Goal: Task Accomplishment & Management: Use online tool/utility

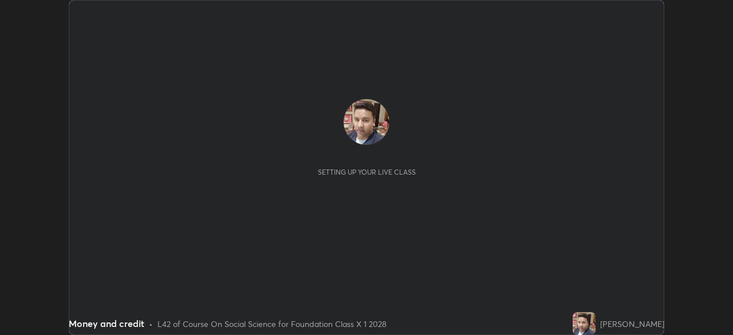
scroll to position [335, 733]
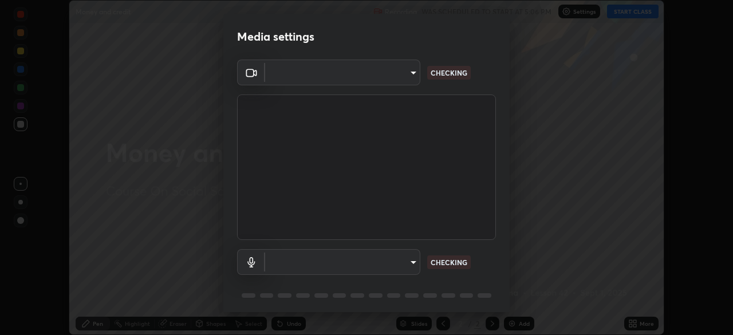
type input "648abb19764dab56075ae6cd3c13843a59c6a2446ad08d27c5b482b977c15b1c"
type input "default"
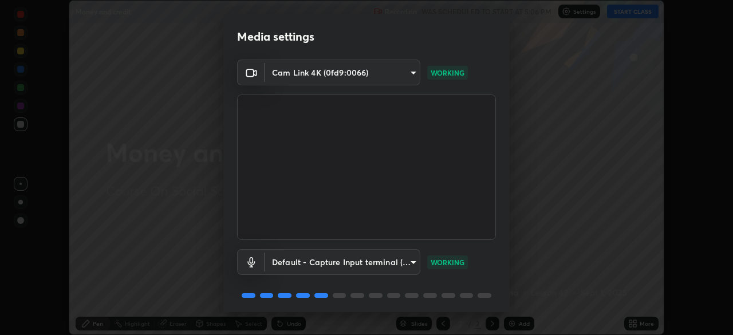
scroll to position [41, 0]
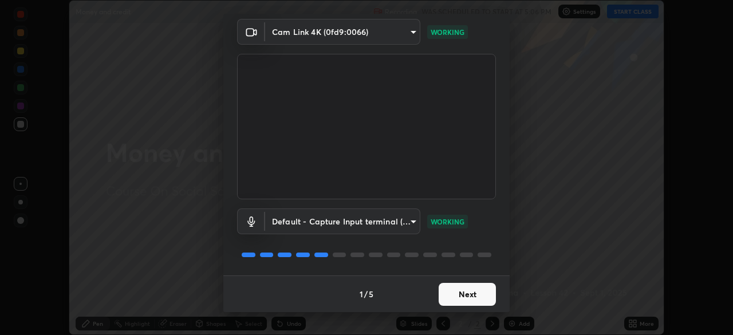
click at [467, 290] on button "Next" at bounding box center [467, 294] width 57 height 23
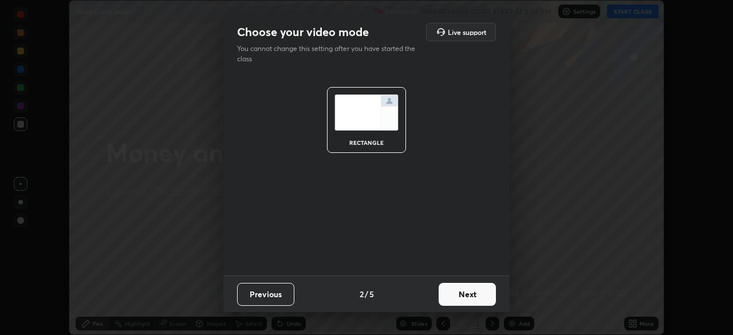
scroll to position [0, 0]
click at [469, 297] on button "Next" at bounding box center [467, 294] width 57 height 23
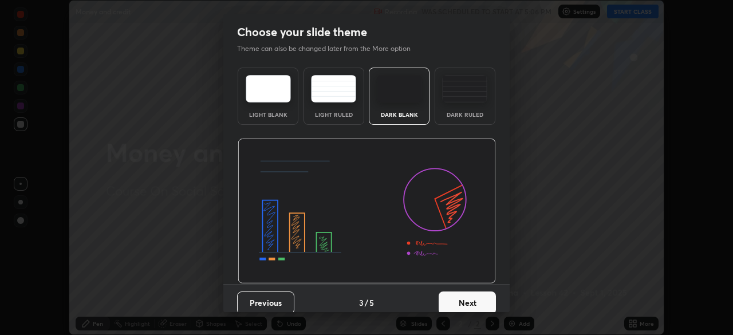
click at [463, 297] on button "Next" at bounding box center [467, 303] width 57 height 23
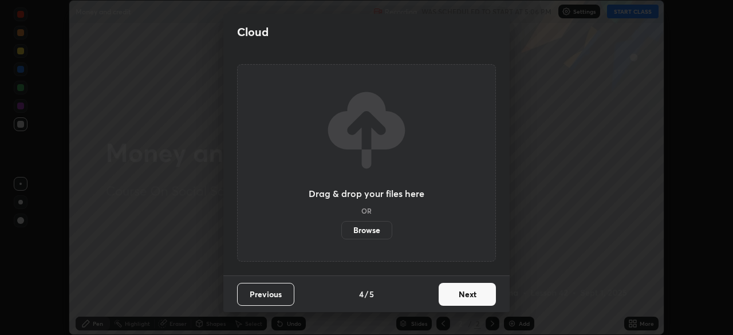
click at [368, 227] on label "Browse" at bounding box center [366, 230] width 51 height 18
click at [341, 227] on input "Browse" at bounding box center [341, 230] width 0 height 18
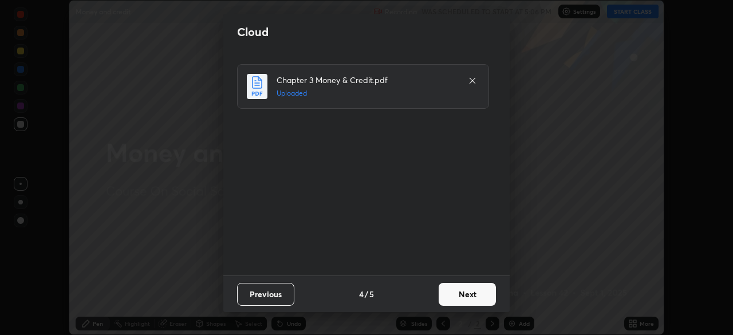
click at [467, 286] on button "Next" at bounding box center [467, 294] width 57 height 23
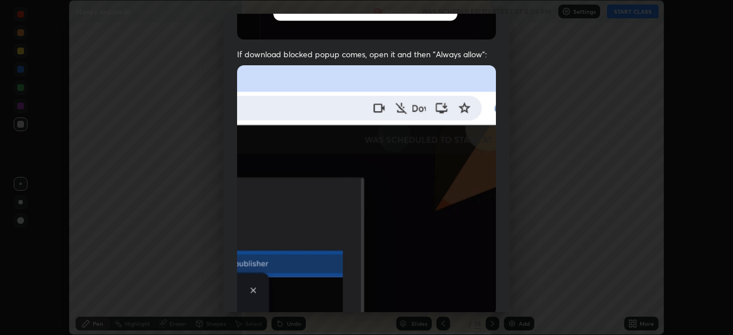
scroll to position [274, 0]
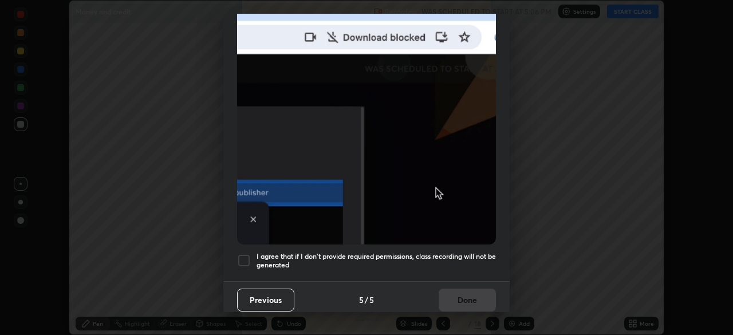
click at [243, 257] on div at bounding box center [244, 261] width 14 height 14
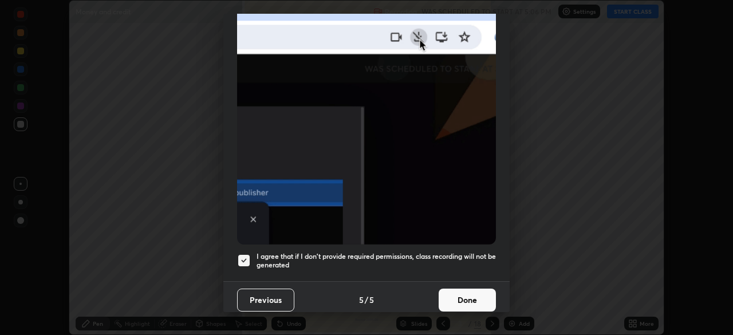
click at [455, 296] on button "Done" at bounding box center [467, 300] width 57 height 23
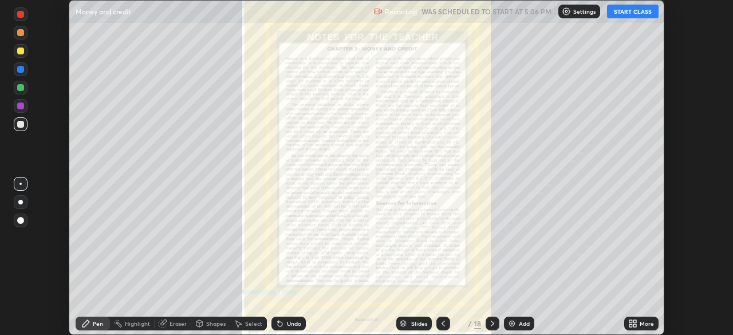
click at [490, 324] on icon at bounding box center [492, 323] width 9 height 9
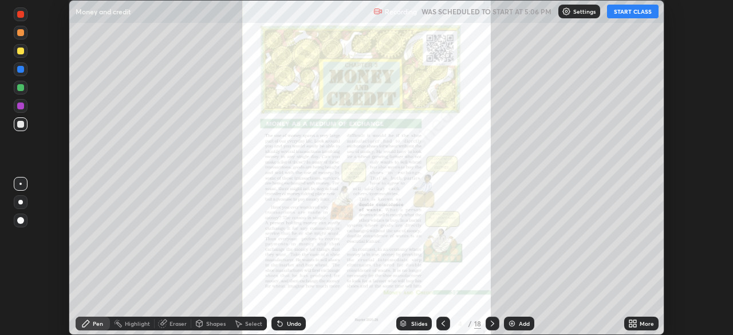
click at [631, 321] on icon at bounding box center [631, 321] width 3 height 3
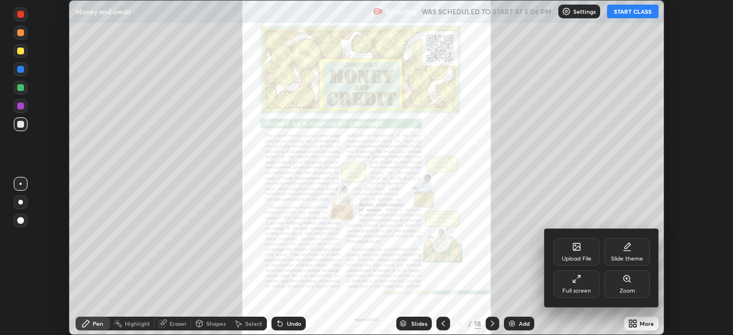
click at [625, 279] on icon at bounding box center [627, 279] width 6 height 6
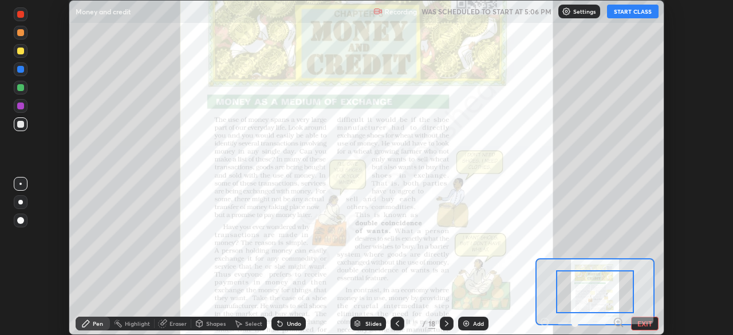
click at [618, 322] on icon at bounding box center [618, 322] width 3 height 0
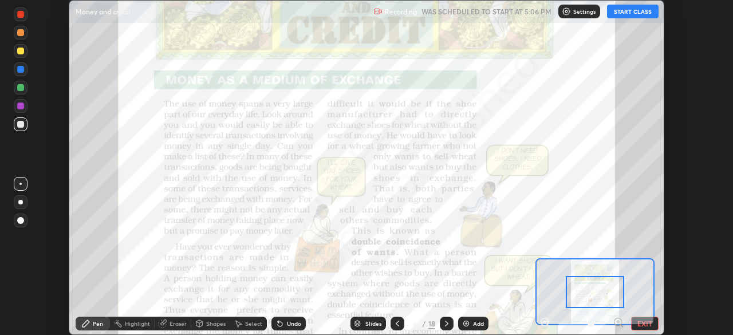
click at [618, 322] on icon at bounding box center [618, 322] width 3 height 0
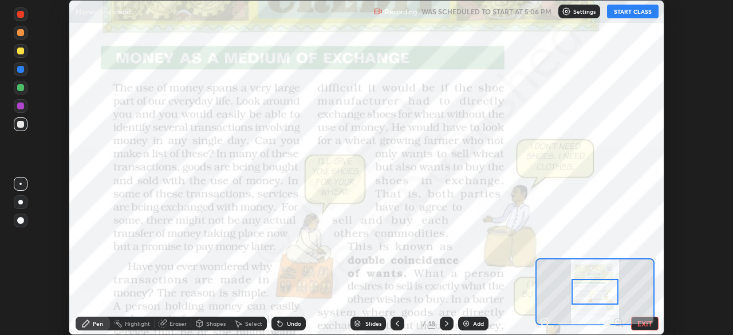
click at [621, 13] on button "START CLASS" at bounding box center [633, 12] width 52 height 14
click at [21, 17] on div at bounding box center [20, 14] width 7 height 7
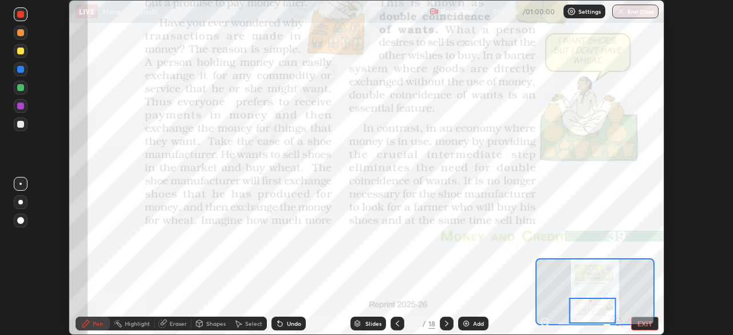
click at [443, 320] on icon at bounding box center [446, 323] width 9 height 9
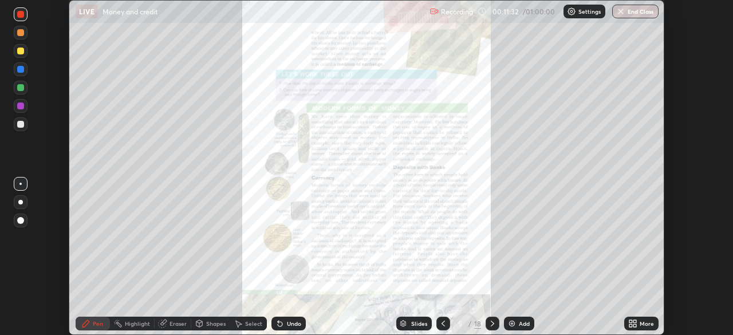
click at [631, 321] on icon at bounding box center [631, 321] width 3 height 3
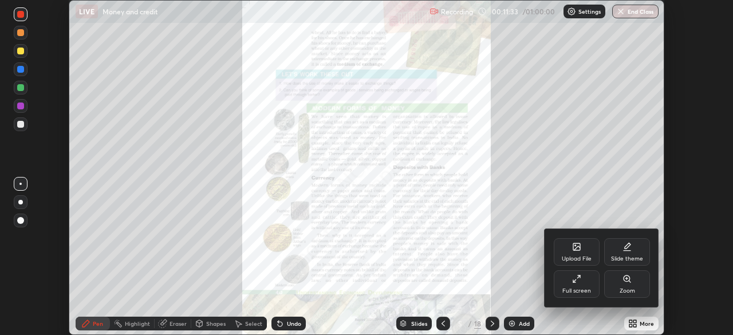
click at [622, 288] on div "Zoom" at bounding box center [627, 291] width 15 height 6
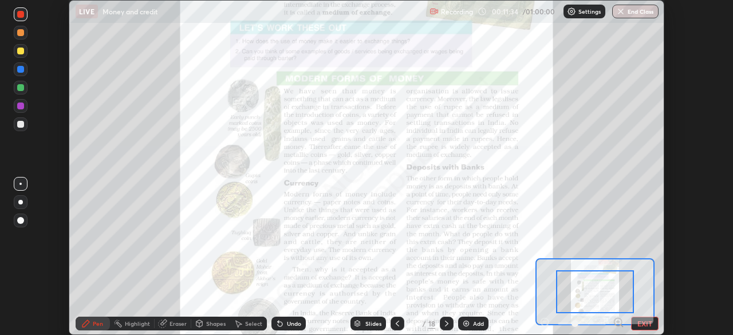
click at [618, 322] on icon at bounding box center [618, 322] width 3 height 0
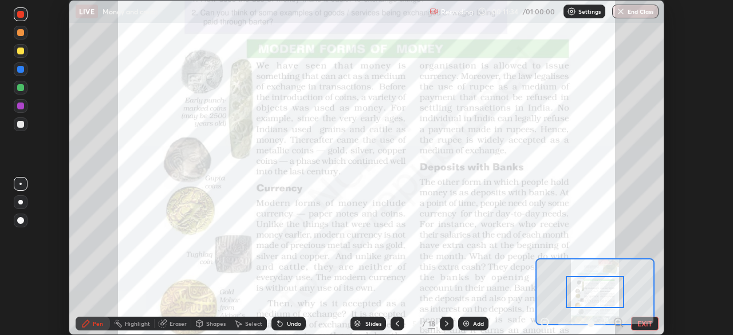
click at [618, 322] on icon at bounding box center [618, 322] width 3 height 0
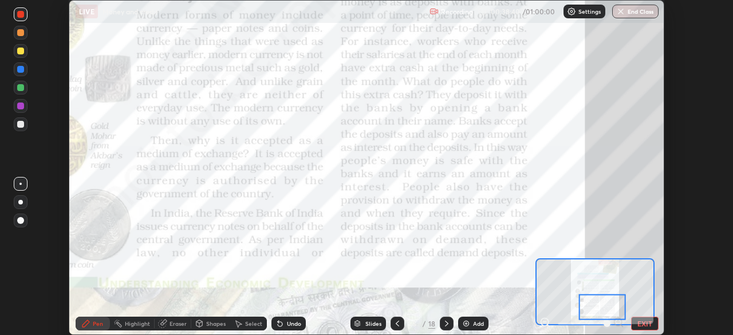
click at [446, 323] on icon at bounding box center [446, 323] width 9 height 9
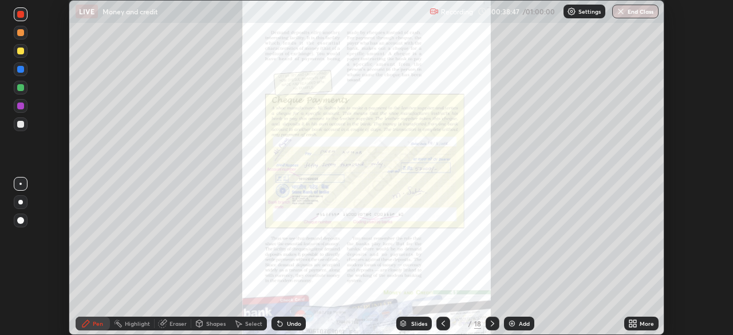
click at [631, 321] on icon at bounding box center [631, 321] width 3 height 3
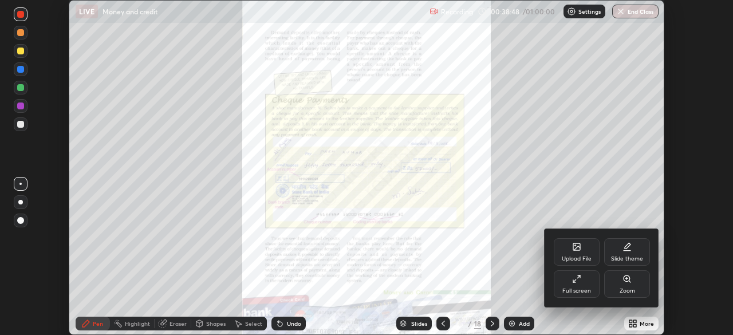
click at [623, 286] on div "Zoom" at bounding box center [627, 283] width 46 height 27
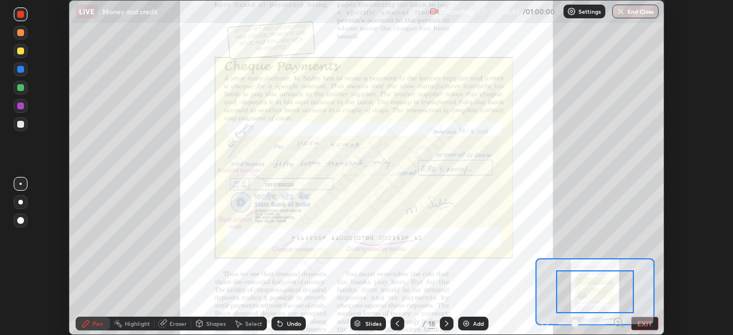
click at [618, 322] on icon at bounding box center [618, 322] width 3 height 0
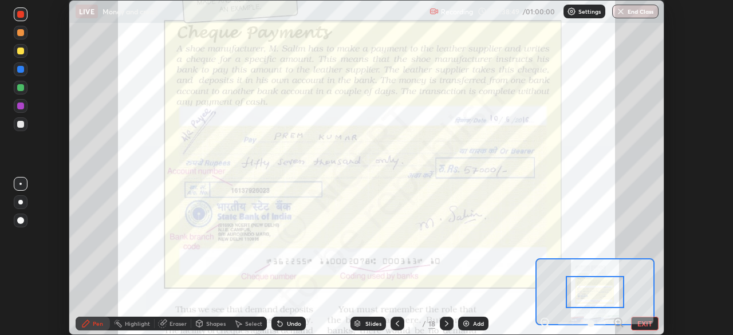
click at [618, 322] on icon at bounding box center [618, 322] width 3 height 0
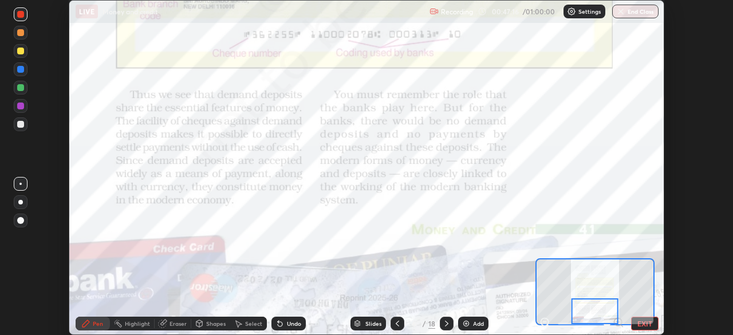
click at [446, 324] on icon at bounding box center [446, 323] width 9 height 9
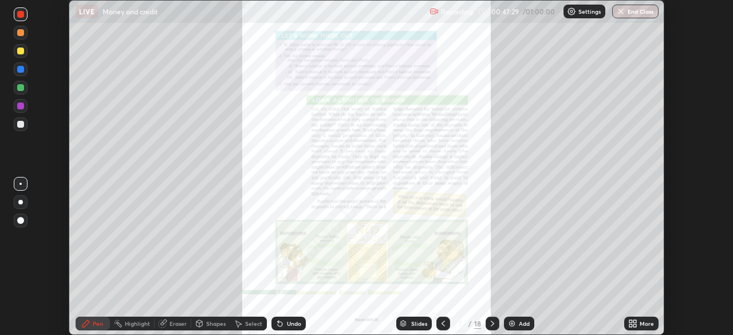
click at [492, 324] on icon at bounding box center [492, 324] width 3 height 6
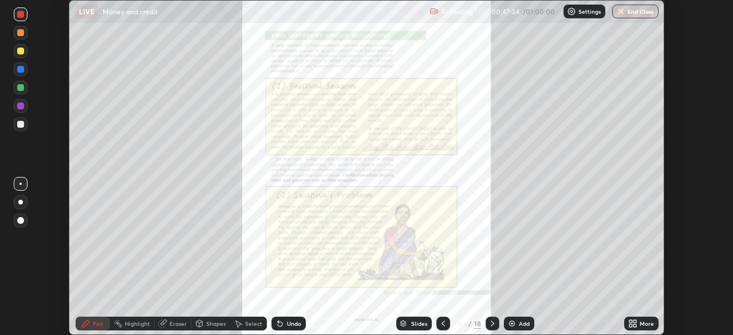
click at [492, 324] on icon at bounding box center [492, 323] width 9 height 9
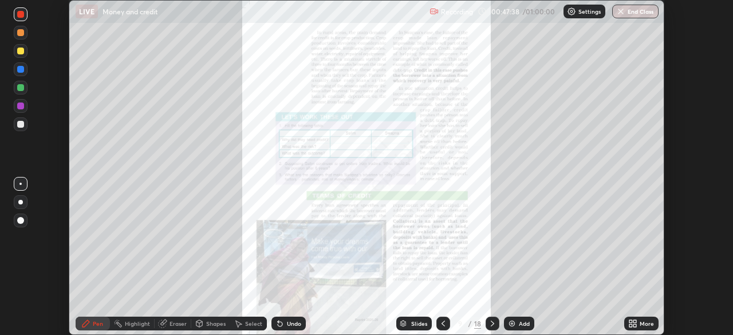
click at [486, 318] on div at bounding box center [493, 323] width 14 height 23
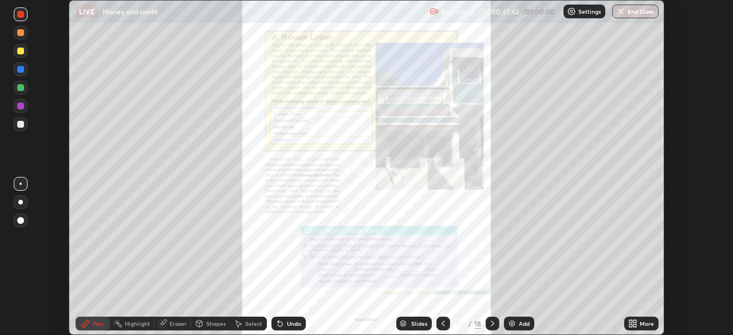
click at [488, 319] on div at bounding box center [493, 324] width 14 height 14
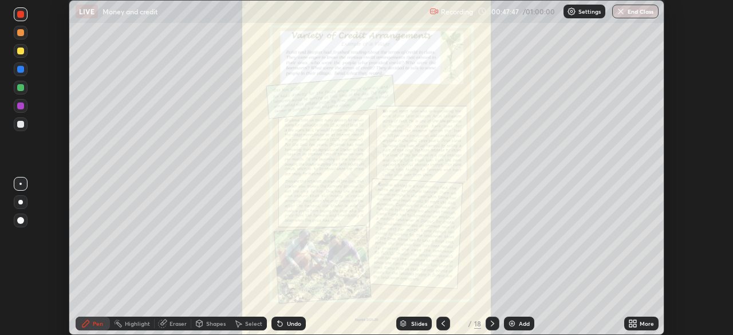
click at [492, 324] on icon at bounding box center [492, 323] width 9 height 9
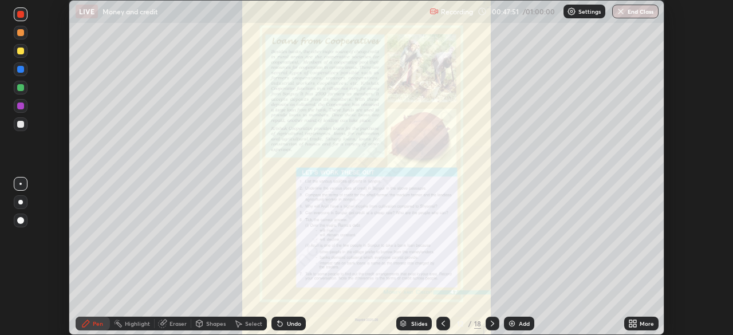
click at [488, 321] on icon at bounding box center [492, 323] width 9 height 9
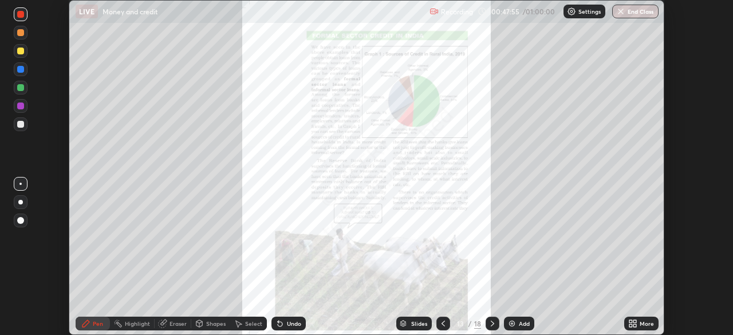
click at [443, 321] on icon at bounding box center [443, 323] width 9 height 9
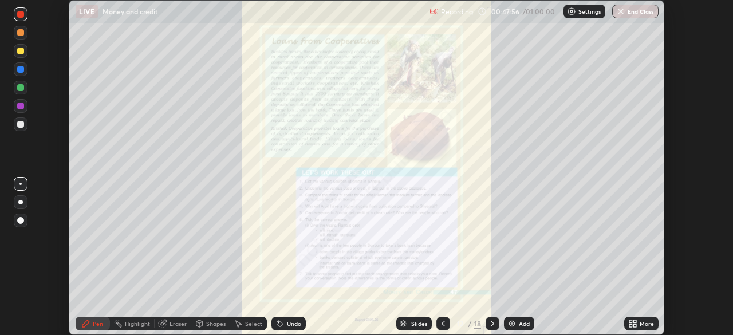
click at [442, 324] on icon at bounding box center [443, 323] width 9 height 9
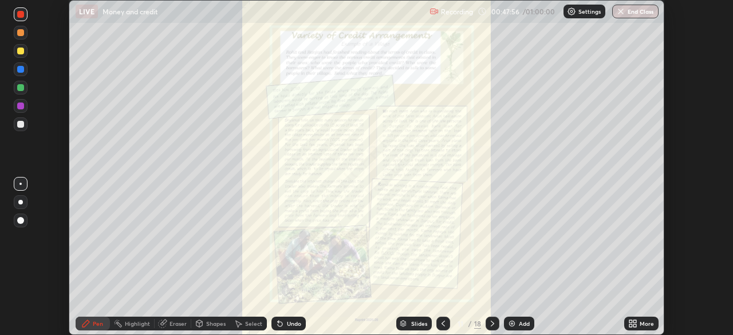
click at [443, 324] on icon at bounding box center [443, 323] width 9 height 9
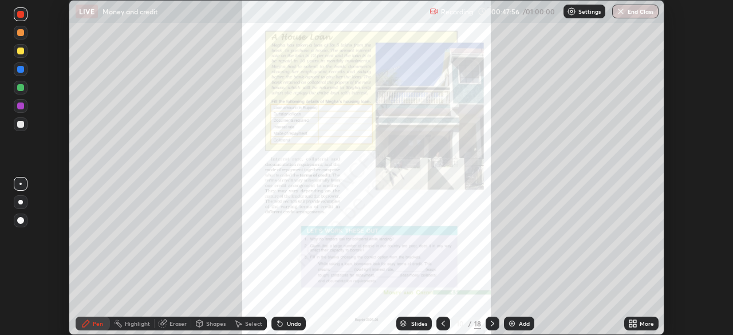
click at [443, 323] on icon at bounding box center [443, 323] width 9 height 9
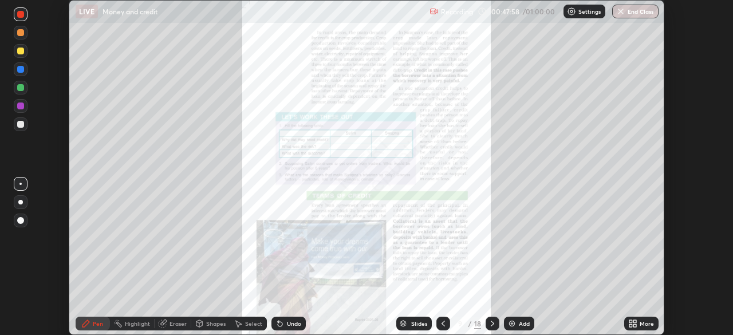
click at [442, 324] on icon at bounding box center [443, 323] width 9 height 9
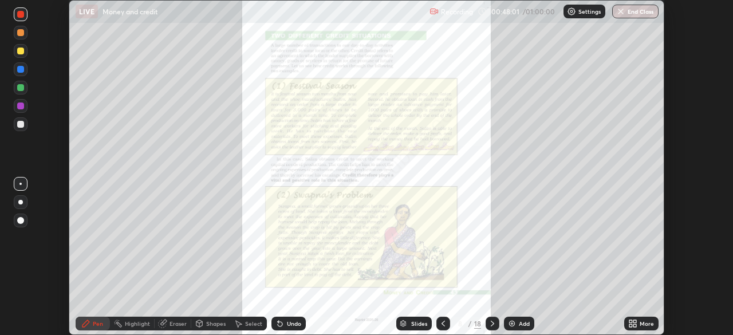
click at [437, 318] on div at bounding box center [444, 324] width 14 height 14
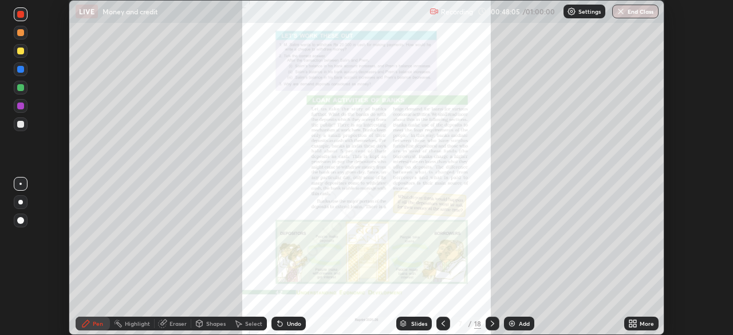
click at [631, 321] on icon at bounding box center [631, 321] width 3 height 3
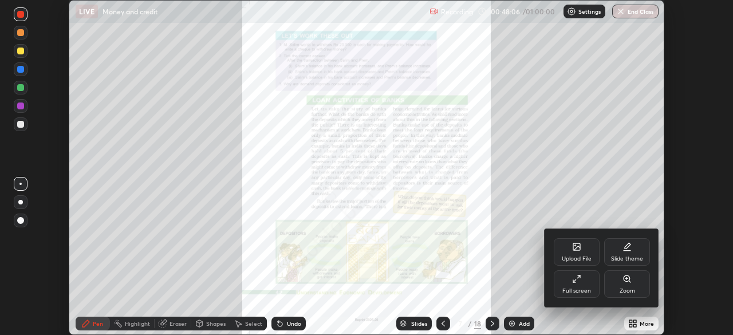
click at [624, 284] on div "Zoom" at bounding box center [627, 283] width 46 height 27
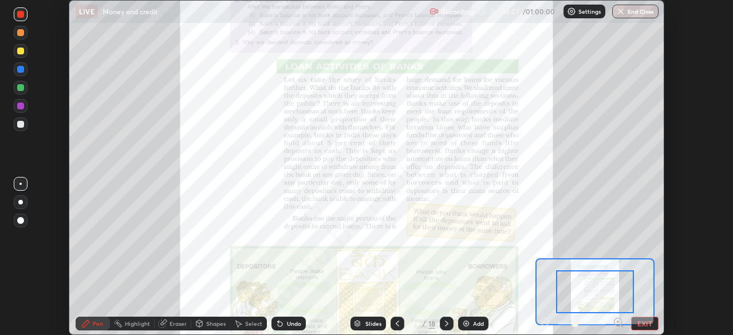
click at [618, 322] on icon at bounding box center [618, 322] width 3 height 0
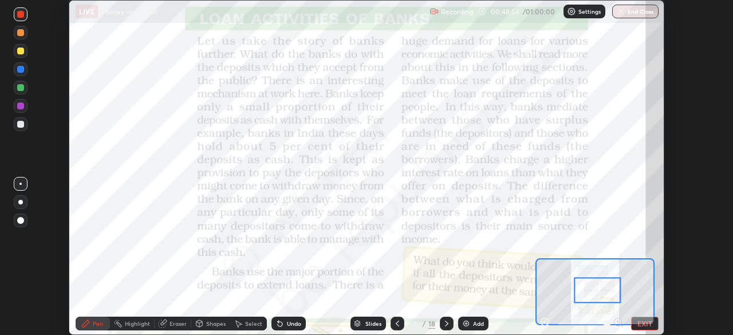
click at [622, 16] on button "End Class" at bounding box center [635, 12] width 46 height 14
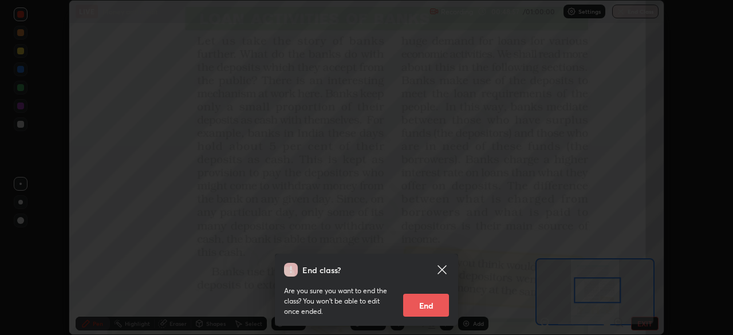
click at [421, 311] on button "End" at bounding box center [426, 305] width 46 height 23
